Goal: Transaction & Acquisition: Purchase product/service

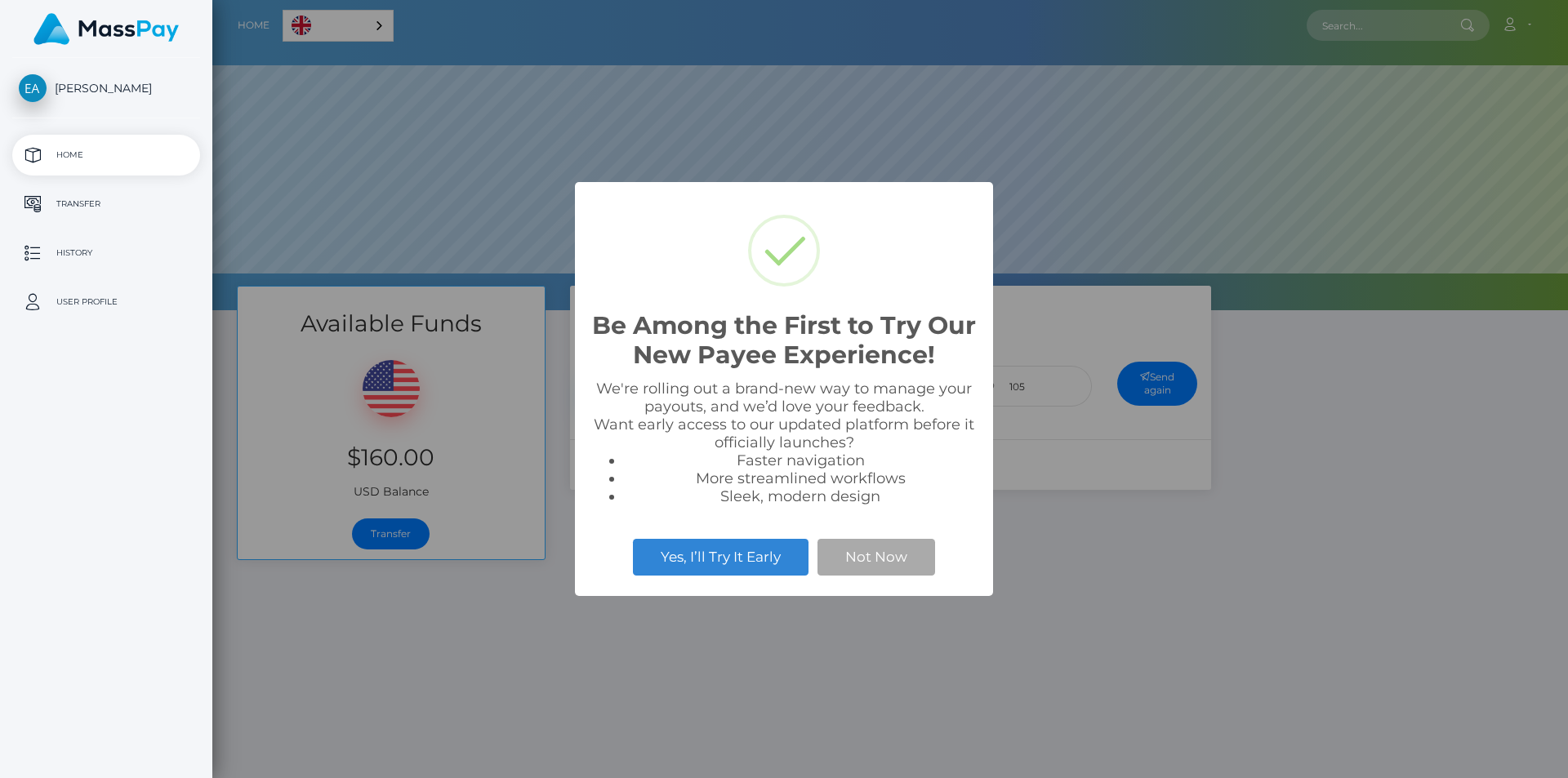
scroll to position [310, 1356]
select select
click at [897, 557] on button "Not Now" at bounding box center [875, 557] width 118 height 36
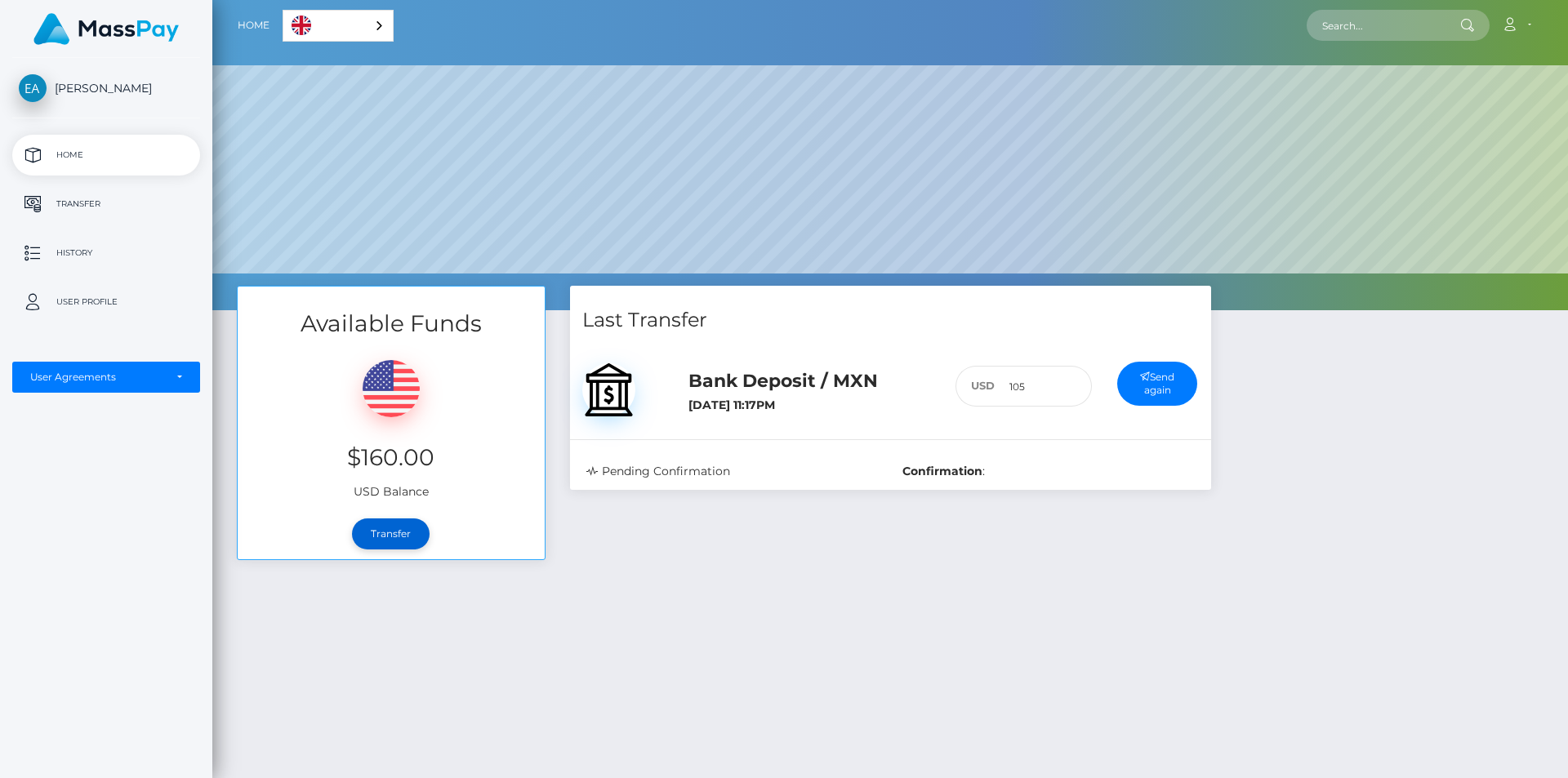
click at [401, 540] on link "Transfer" at bounding box center [391, 533] width 77 height 31
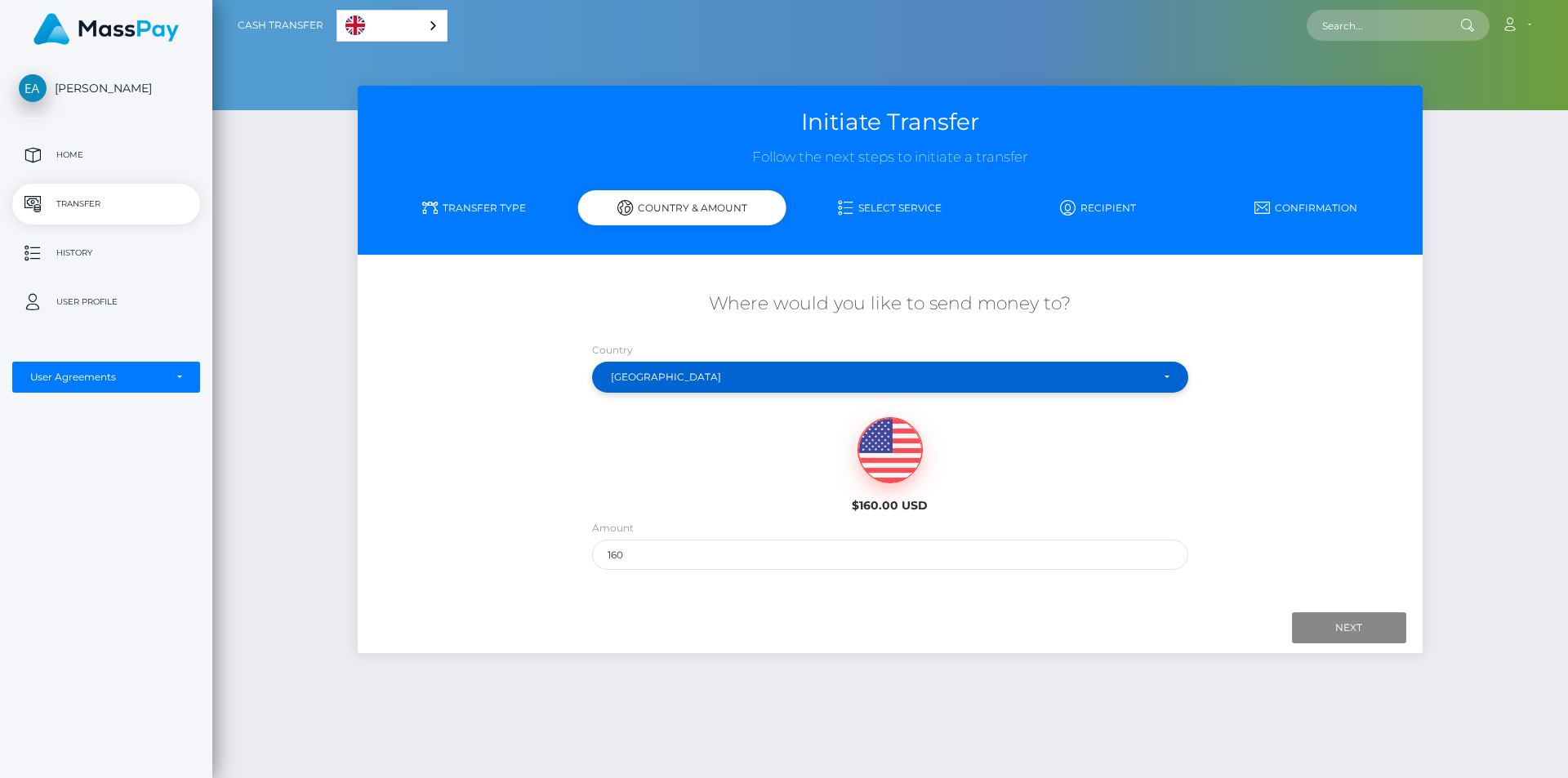
click at [1156, 375] on div "Mexico" at bounding box center [890, 377] width 559 height 13
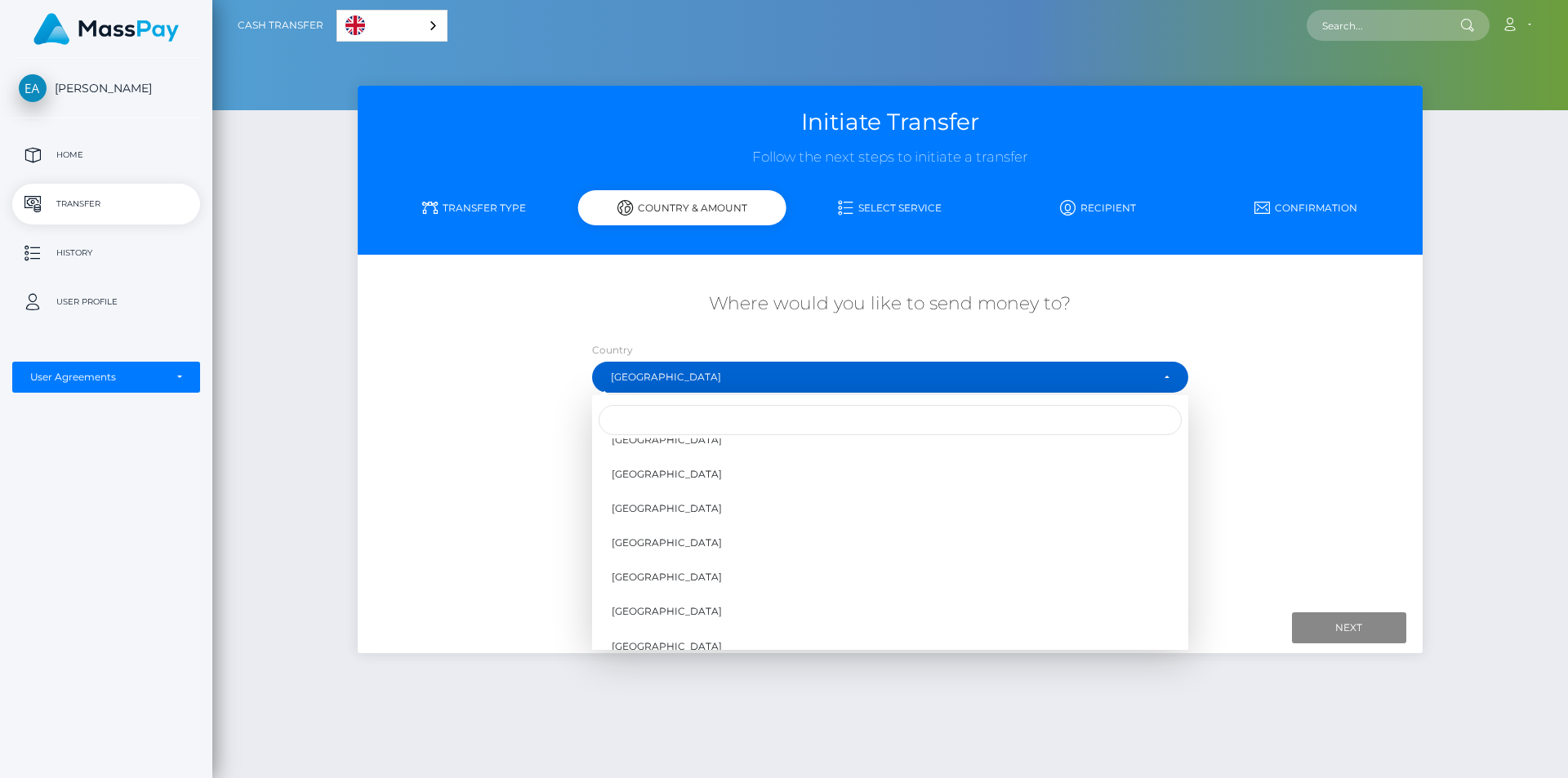
click at [1254, 383] on div "Where would you like to send money to? Country Abkhazia Afghanistan Albania Alg…" at bounding box center [890, 430] width 1064 height 295
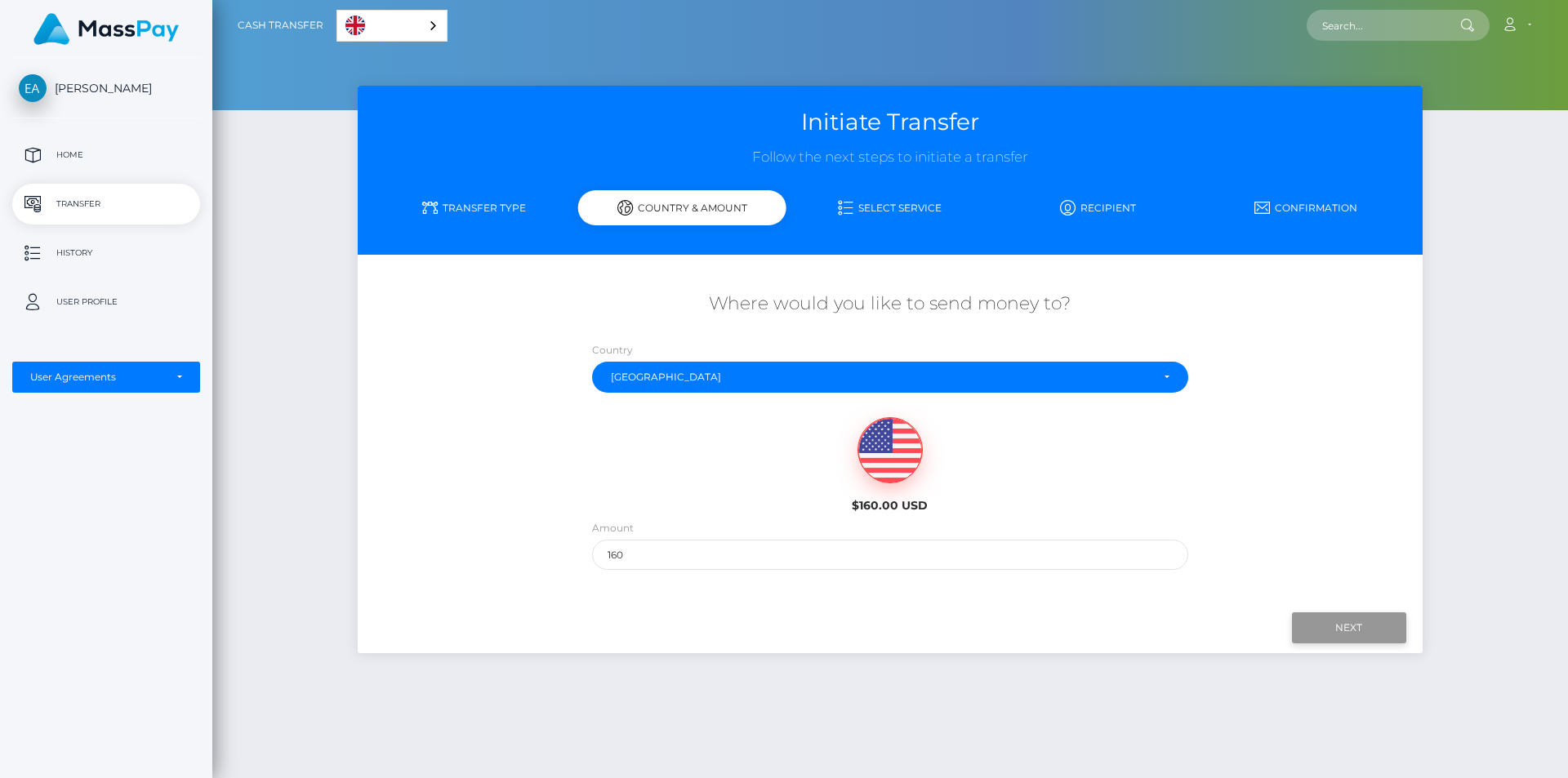
click at [1343, 627] on input "Next" at bounding box center [1348, 627] width 114 height 31
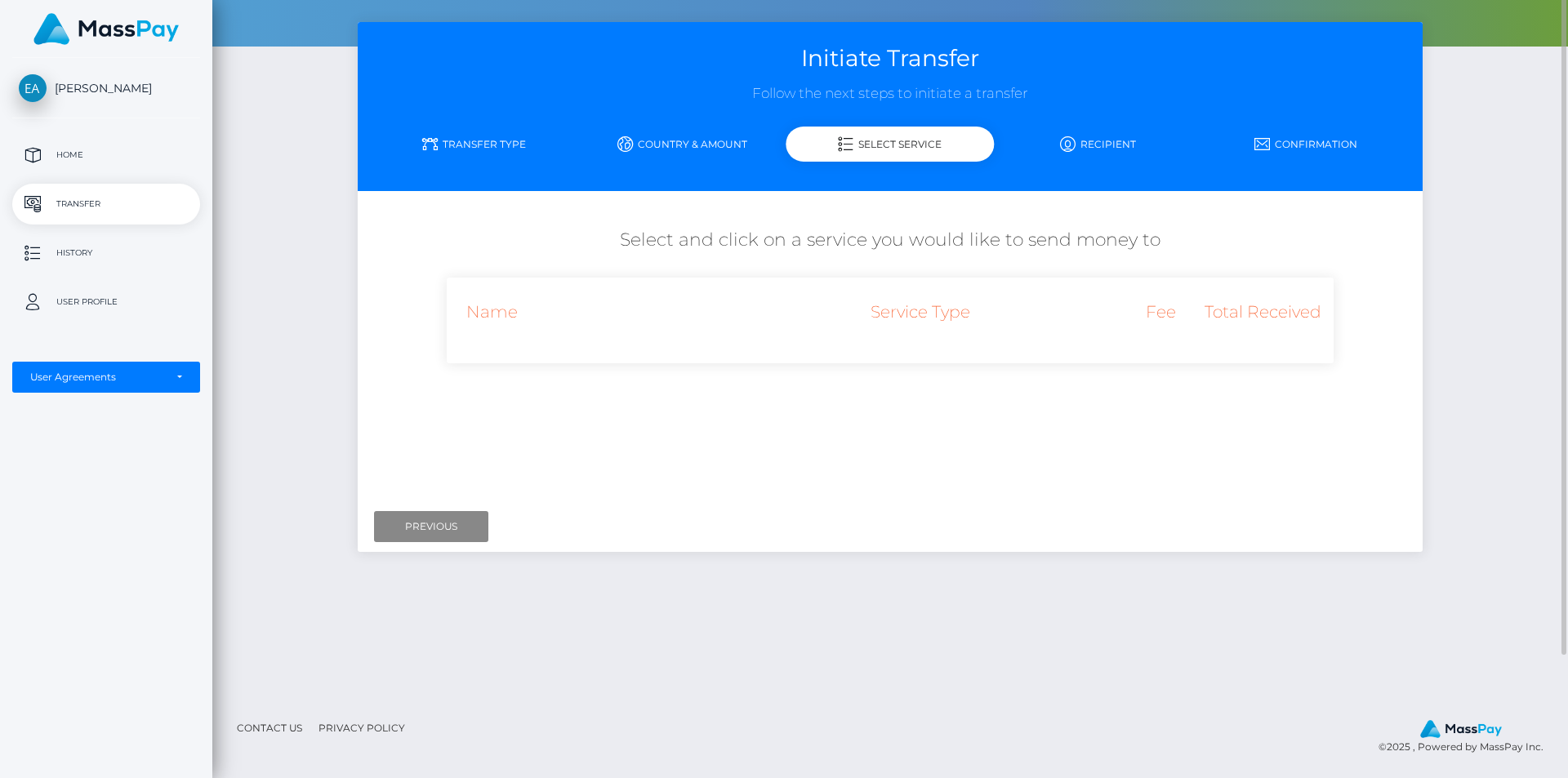
scroll to position [0, 0]
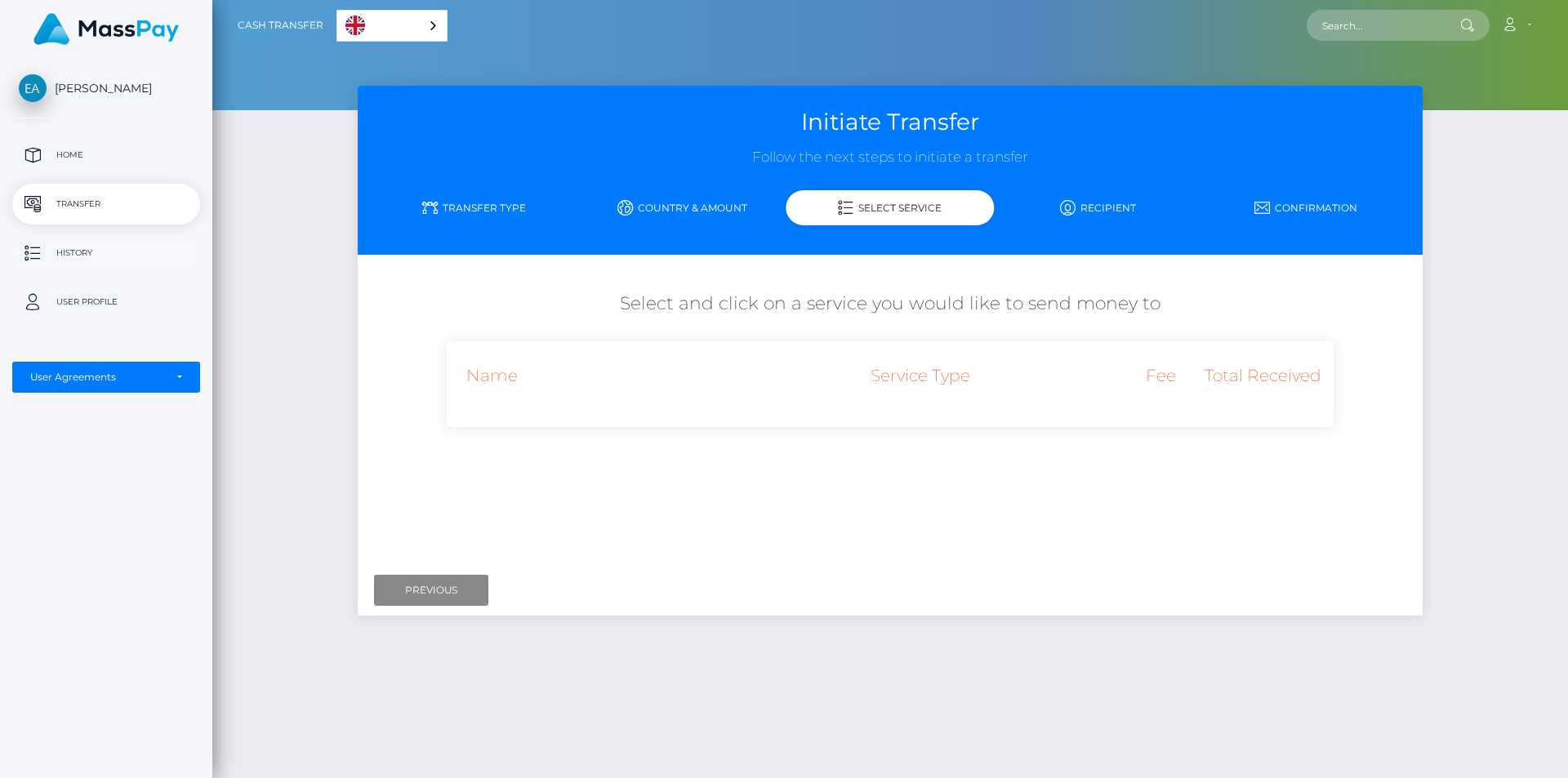
click at [107, 248] on p "History" at bounding box center [106, 253] width 174 height 24
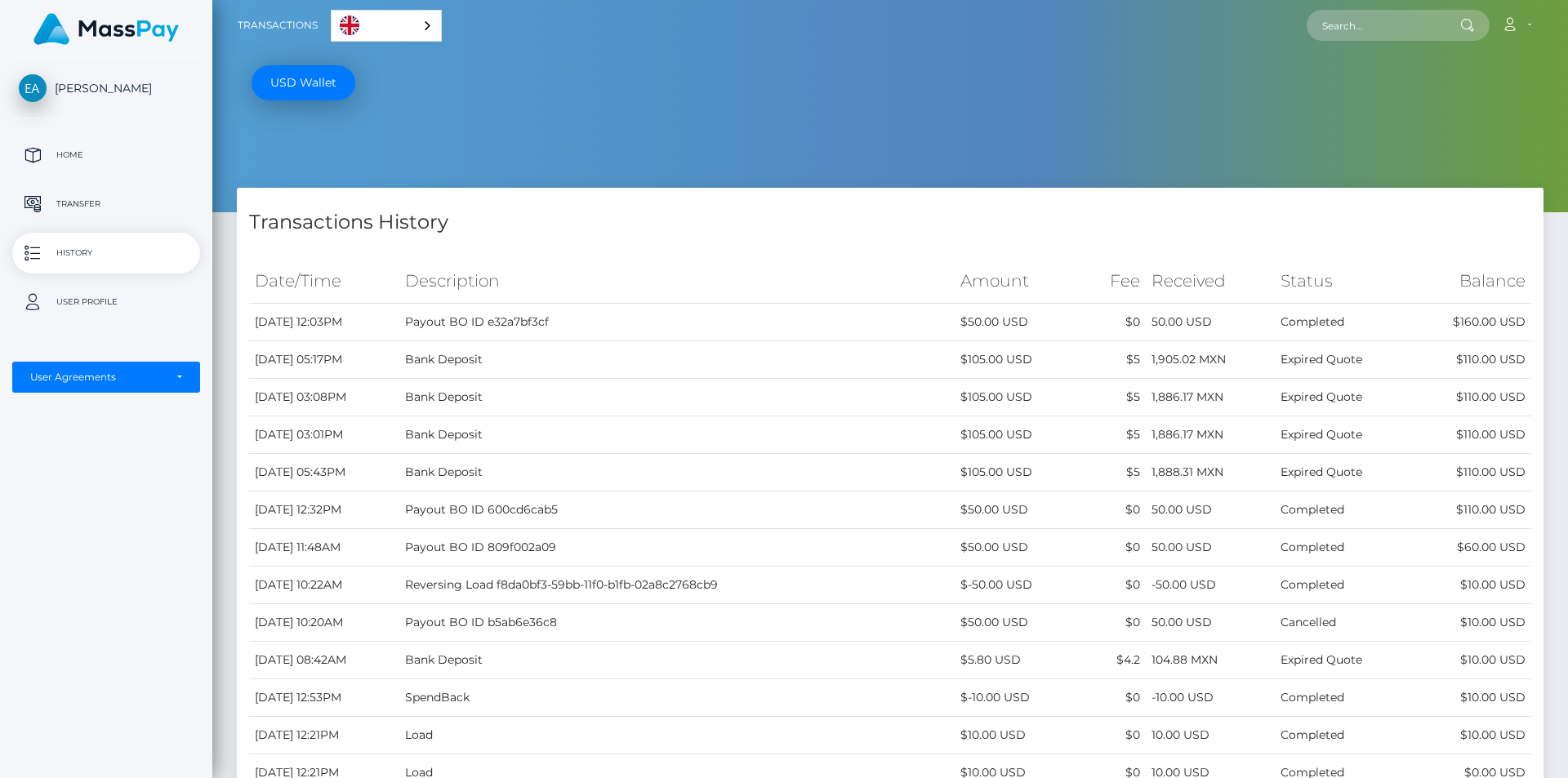
click at [97, 155] on p "Home" at bounding box center [106, 155] width 174 height 24
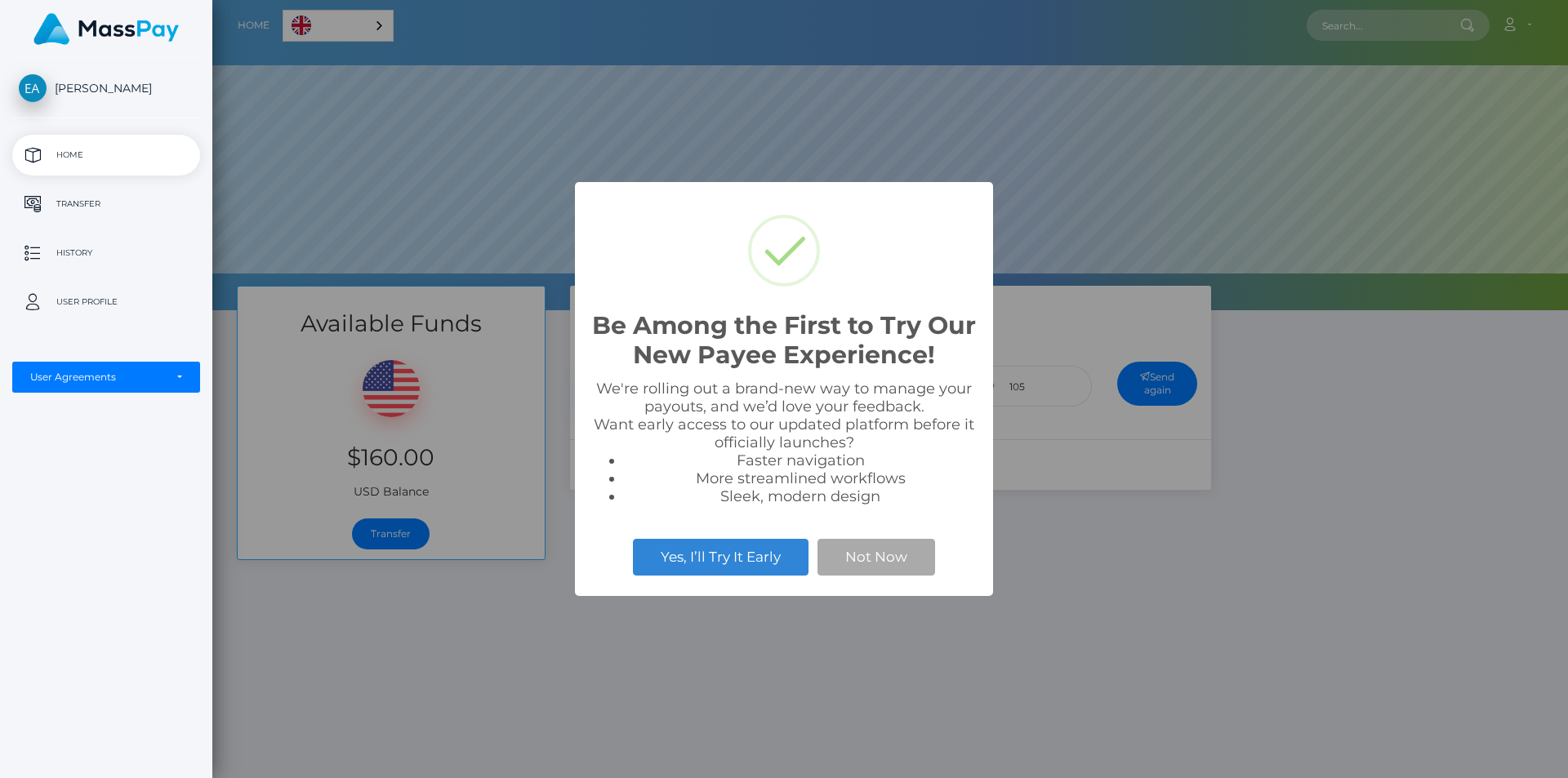
scroll to position [310, 1356]
click at [912, 560] on button "Not Now" at bounding box center [875, 557] width 118 height 36
